Goal: Share content: Share content

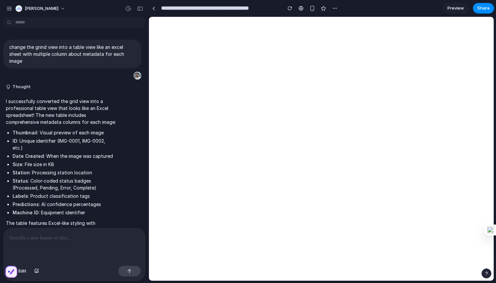
scroll to position [771, 0]
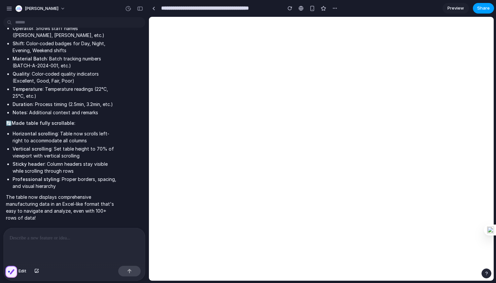
click at [481, 8] on span "Share" at bounding box center [484, 8] width 13 height 7
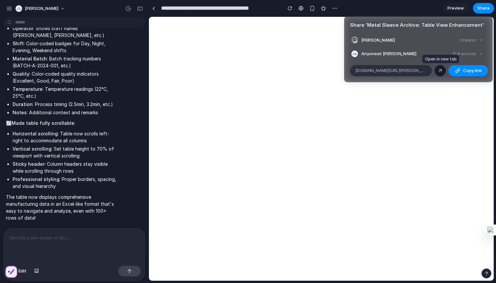
click at [441, 69] on div at bounding box center [441, 71] width 6 height 6
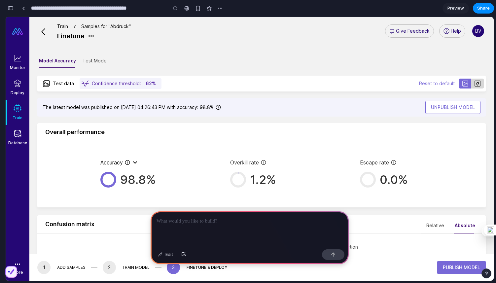
click at [137, 85] on span "Confidence threshold:" at bounding box center [116, 83] width 49 height 7
click at [133, 81] on span "Confidence threshold:" at bounding box center [116, 83] width 49 height 7
click at [59, 82] on div "Test data" at bounding box center [59, 84] width 36 height 10
click at [91, 63] on button "Test model" at bounding box center [95, 61] width 25 height 18
click at [95, 60] on button "Test model" at bounding box center [95, 61] width 25 height 18
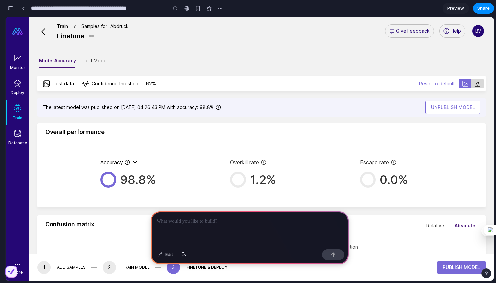
click at [95, 60] on button "Test model" at bounding box center [95, 61] width 25 height 18
click at [168, 254] on div "Edit" at bounding box center [166, 255] width 22 height 11
click at [187, 225] on p at bounding box center [250, 221] width 186 height 8
drag, startPoint x: 107, startPoint y: 132, endPoint x: 41, endPoint y: 131, distance: 65.4
click at [41, 131] on div "Overall performance" at bounding box center [261, 132] width 449 height 18
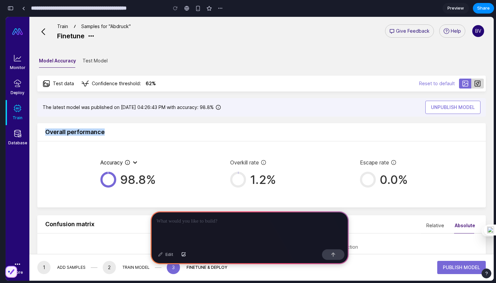
copy h3 "Overall performance"
click at [176, 224] on p at bounding box center [250, 221] width 186 height 8
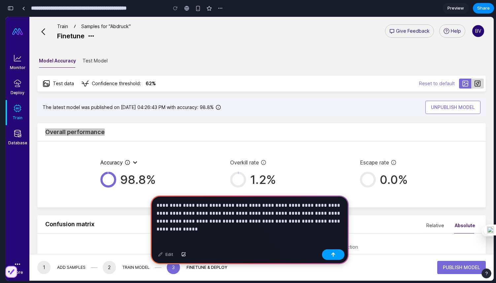
click at [341, 257] on button "button" at bounding box center [333, 255] width 22 height 11
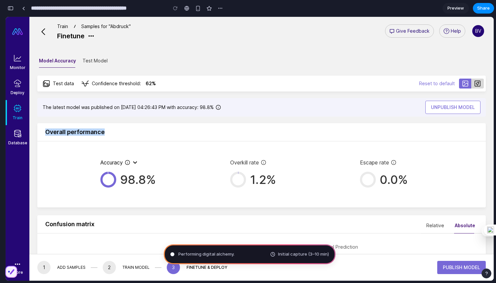
click at [131, 129] on h3 "Overall performance" at bounding box center [261, 132] width 433 height 7
click at [127, 130] on h3 "Overall performance" at bounding box center [261, 132] width 433 height 7
click at [458, 29] on p "Help" at bounding box center [456, 30] width 10 height 7
click at [455, 9] on span "Preview" at bounding box center [456, 8] width 17 height 7
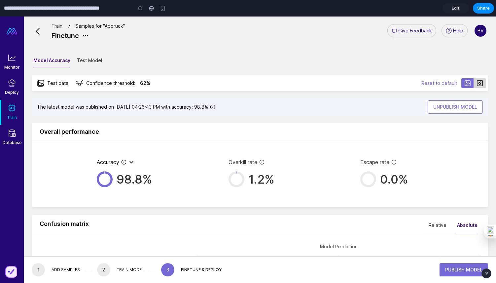
click at [452, 9] on span "Edit" at bounding box center [456, 8] width 8 height 7
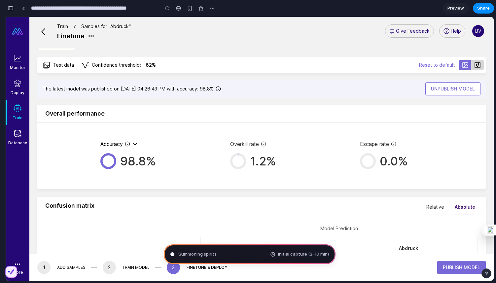
scroll to position [8, 0]
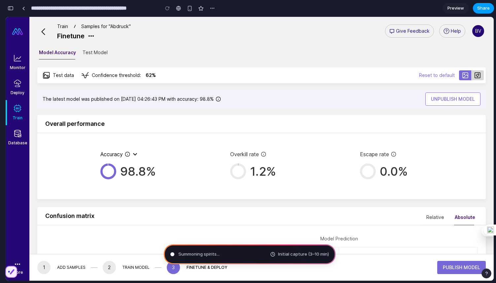
click at [483, 7] on span "Share" at bounding box center [484, 8] width 13 height 7
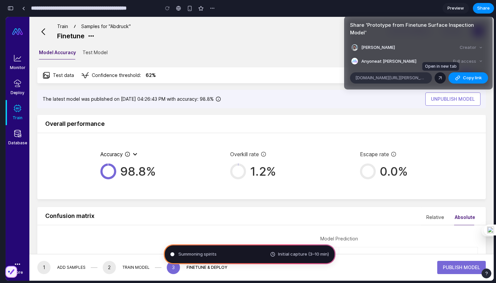
click at [441, 76] on div at bounding box center [441, 78] width 6 height 6
click at [253, 69] on div "Share ' Prototype from Finetune Surface Inspection Model ' Behar Veliqi Creator…" at bounding box center [248, 141] width 496 height 283
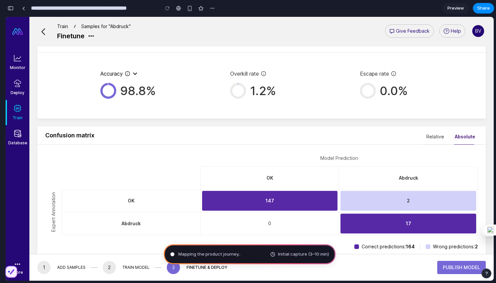
scroll to position [0, 0]
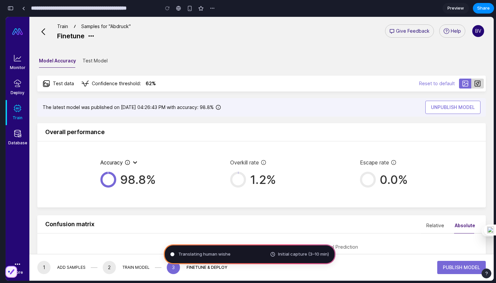
type input "**********"
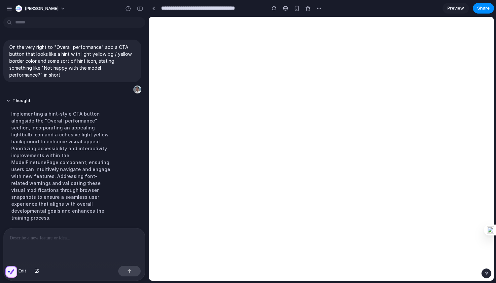
scroll to position [26, 0]
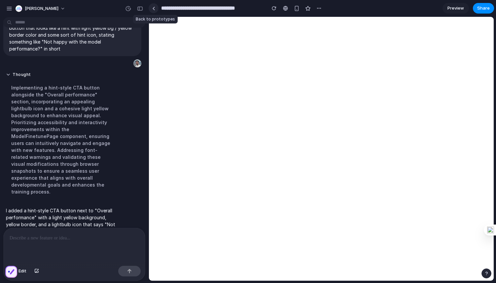
click at [155, 7] on div at bounding box center [153, 9] width 3 height 4
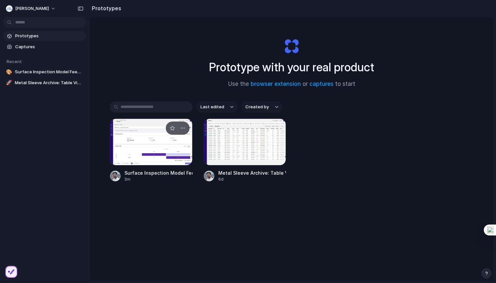
click at [151, 144] on div at bounding box center [151, 142] width 83 height 47
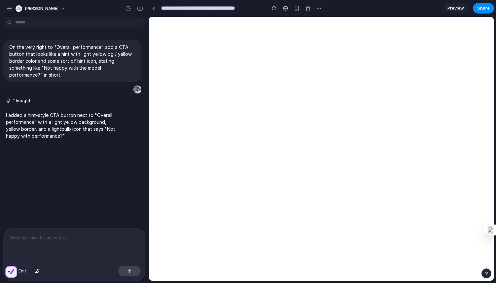
click at [76, 238] on p at bounding box center [75, 238] width 130 height 8
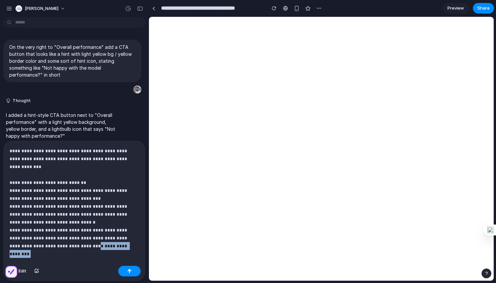
drag, startPoint x: 66, startPoint y: 240, endPoint x: 126, endPoint y: 240, distance: 59.5
click at [126, 240] on p "**********" at bounding box center [75, 194] width 130 height 95
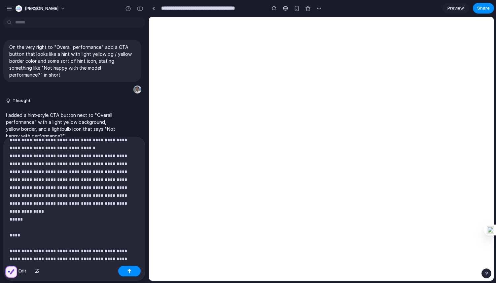
scroll to position [78, 0]
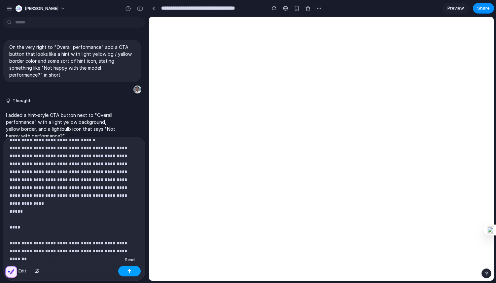
click at [134, 271] on button "button" at bounding box center [129, 271] width 22 height 11
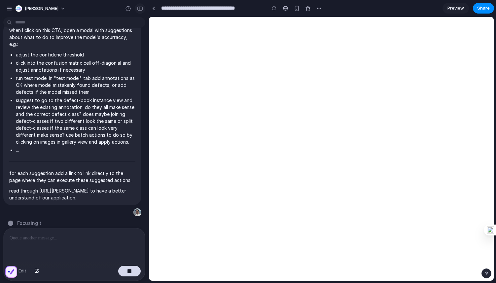
click at [142, 8] on div "button" at bounding box center [140, 8] width 6 height 5
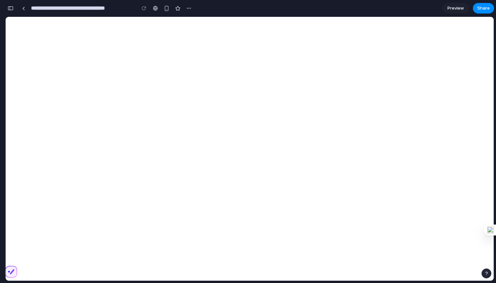
scroll to position [775, 0]
click at [12, 7] on div "button" at bounding box center [11, 8] width 6 height 5
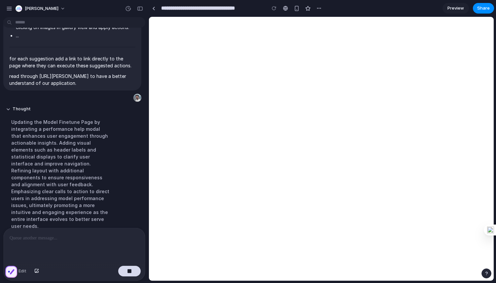
scroll to position [247, 0]
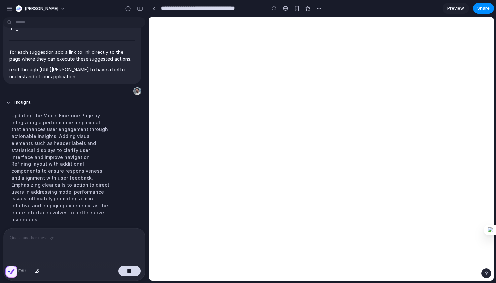
click at [56, 178] on div "Updating the Model Finetune Page by integrating a performance help modal that e…" at bounding box center [61, 167] width 110 height 119
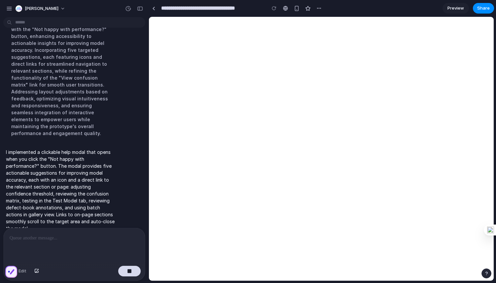
scroll to position [337, 0]
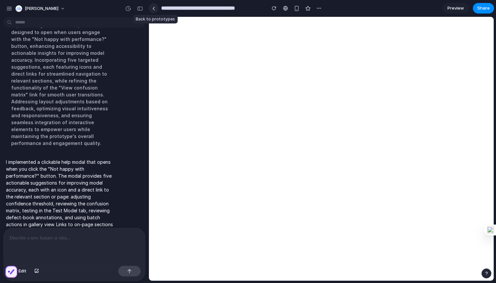
click at [155, 7] on div at bounding box center [153, 9] width 3 height 4
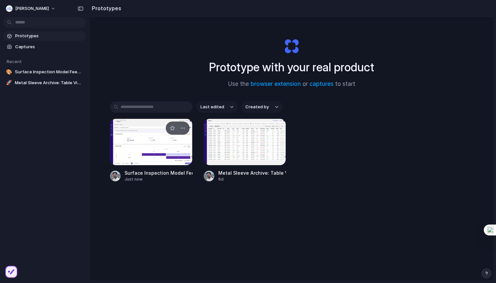
click at [161, 139] on div at bounding box center [151, 142] width 83 height 47
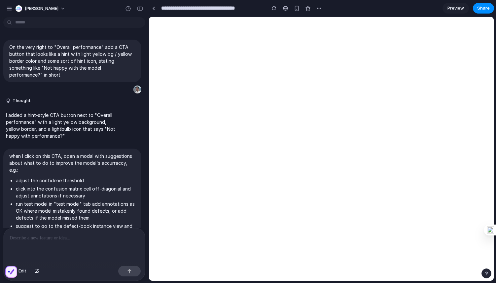
scroll to position [209, 0]
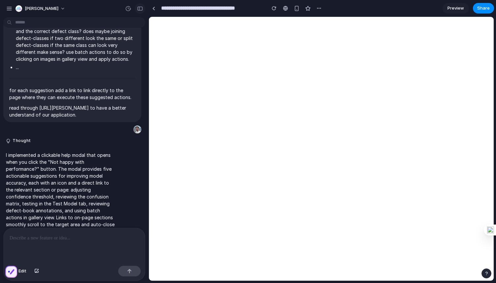
click at [140, 9] on div "button" at bounding box center [140, 8] width 6 height 5
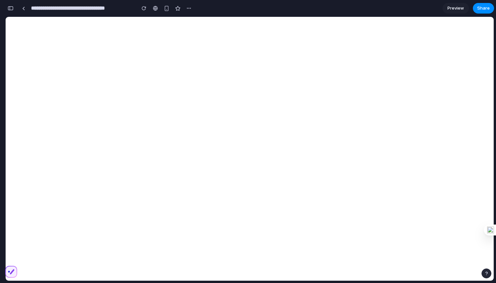
scroll to position [591, 0]
click at [26, 264] on button at bounding box center [36, 265] width 32 height 11
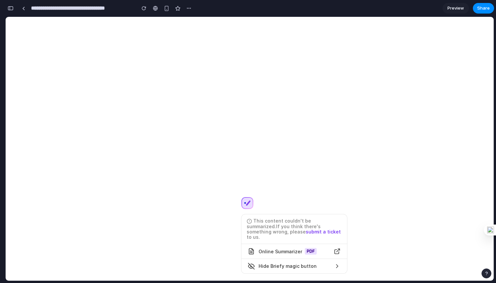
click at [245, 207] on button at bounding box center [258, 203] width 32 height 11
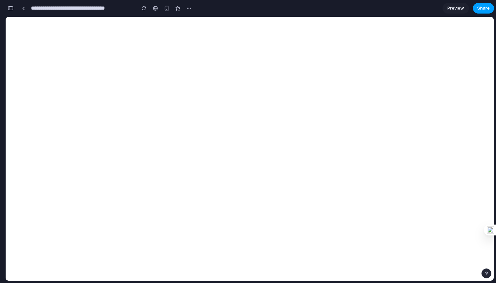
click at [486, 9] on span "Share" at bounding box center [484, 8] width 13 height 7
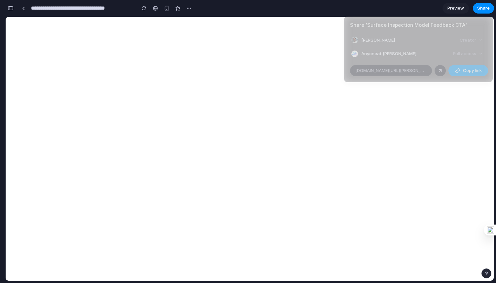
click at [463, 70] on button "Copy link" at bounding box center [469, 70] width 40 height 11
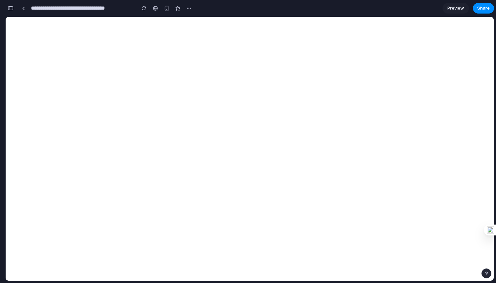
click at [282, 47] on div "Share ' Surface Inspection Model Feedback CTA ' Behar Veliqi Creator Anyone at …" at bounding box center [248, 141] width 496 height 283
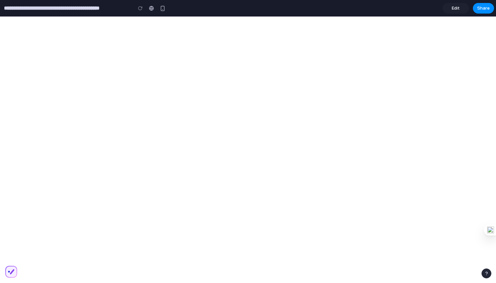
type input "**********"
click at [13, 260] on button at bounding box center [22, 262] width 32 height 11
